Goal: Information Seeking & Learning: Learn about a topic

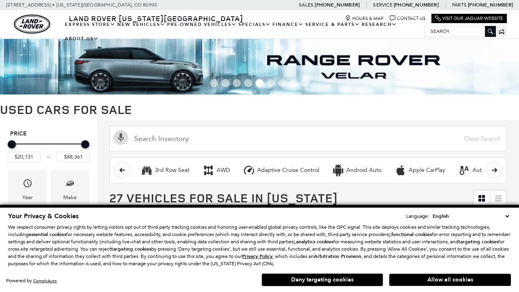
scroll to position [360, 0]
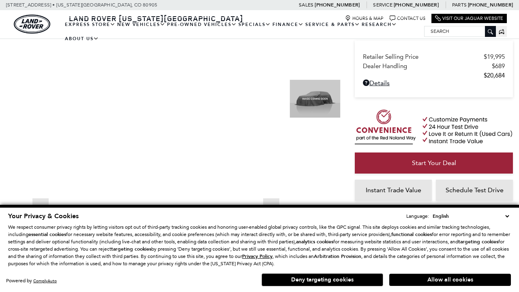
scroll to position [497, 0]
